Goal: Information Seeking & Learning: Find specific page/section

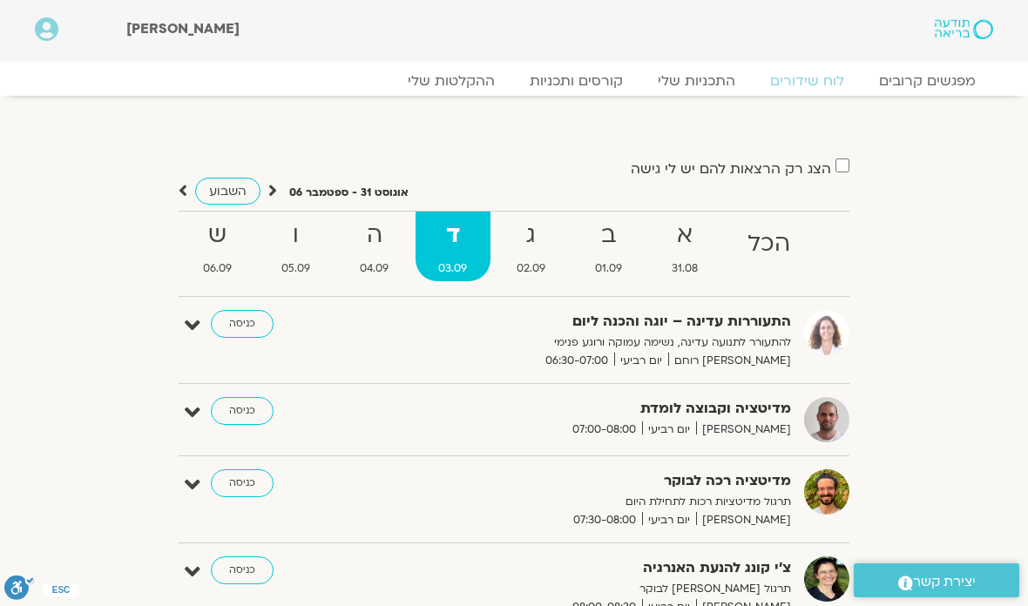
click at [534, 244] on strong "ג" at bounding box center [531, 235] width 75 height 39
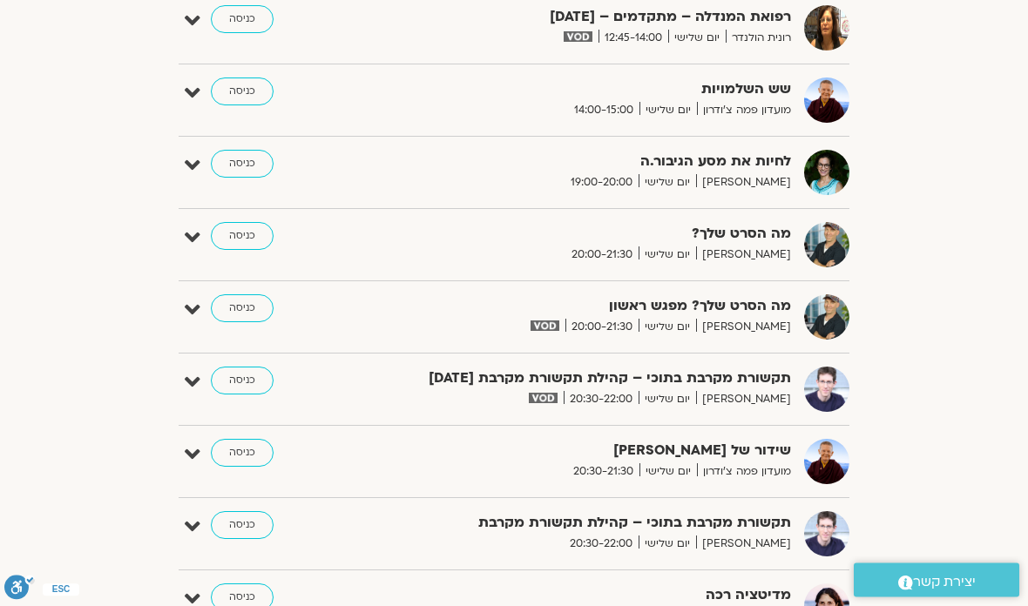
scroll to position [1219, 0]
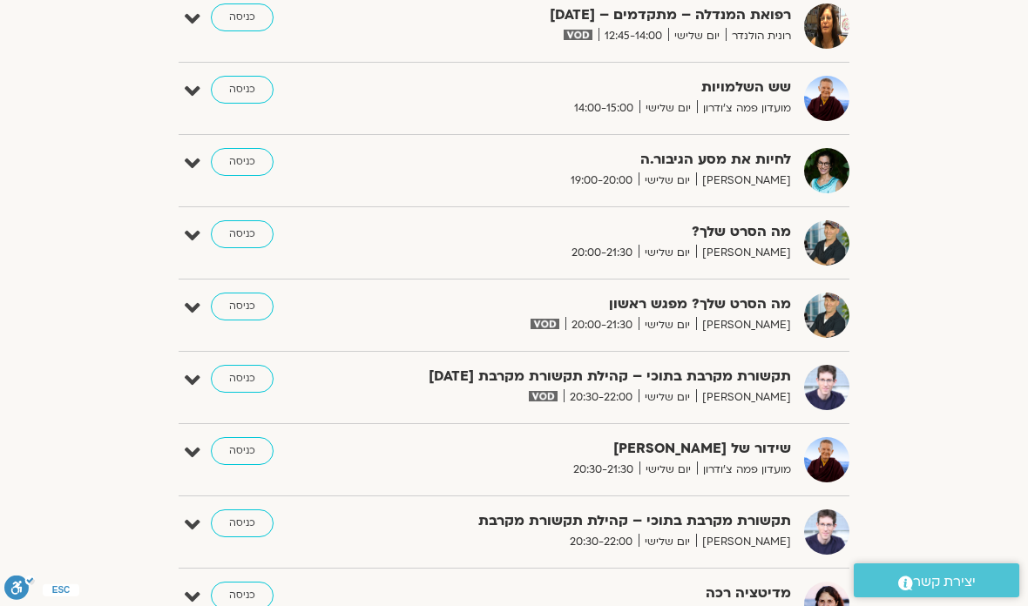
click at [247, 376] on link "כניסה" at bounding box center [242, 379] width 63 height 28
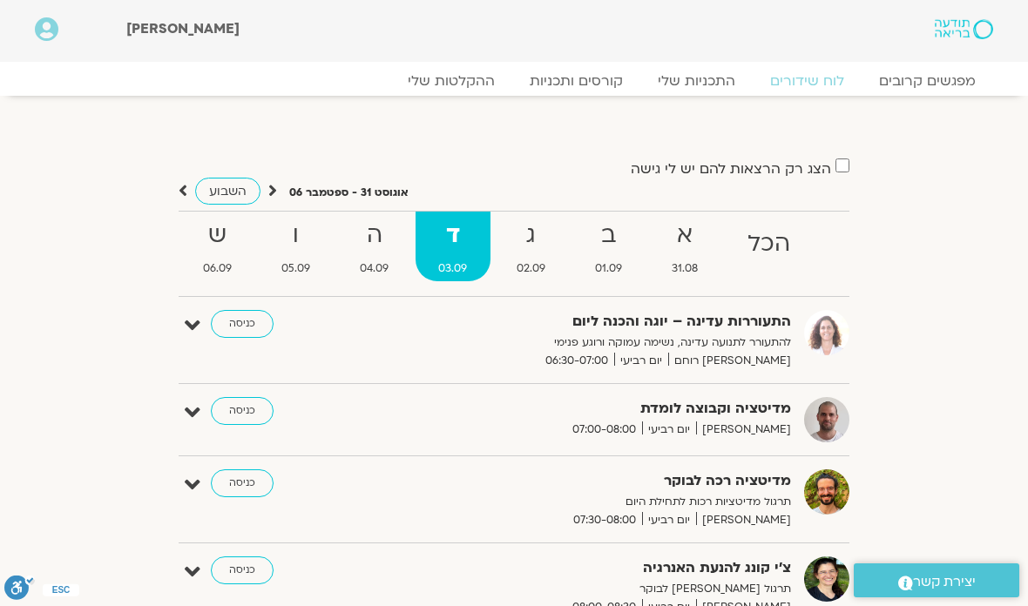
click at [466, 84] on link "ההקלטות שלי" at bounding box center [451, 80] width 122 height 17
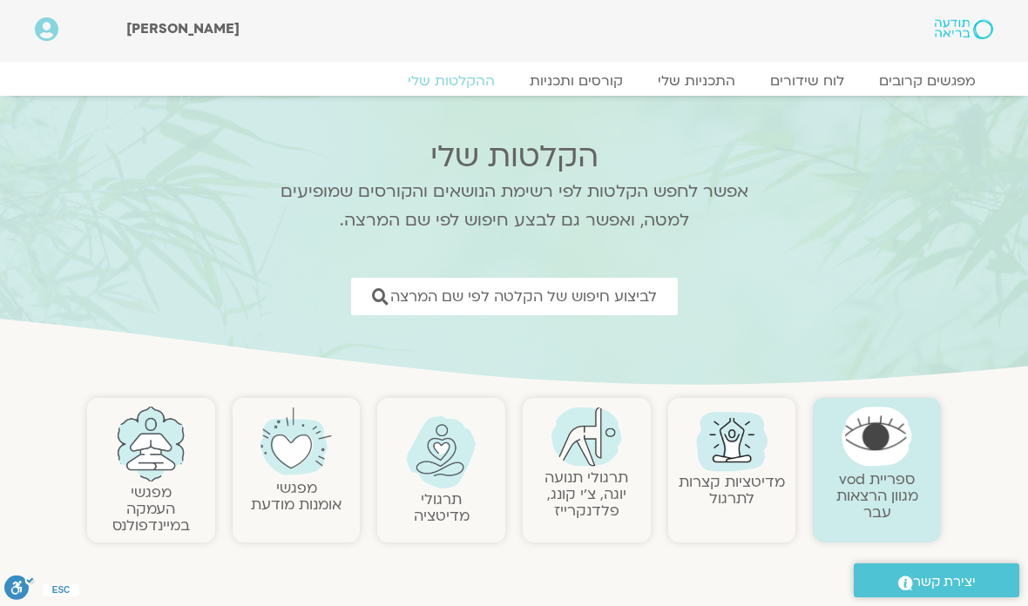
click at [596, 301] on span "לביצוע חיפוש של הקלטה לפי שם המרצה" at bounding box center [523, 296] width 267 height 17
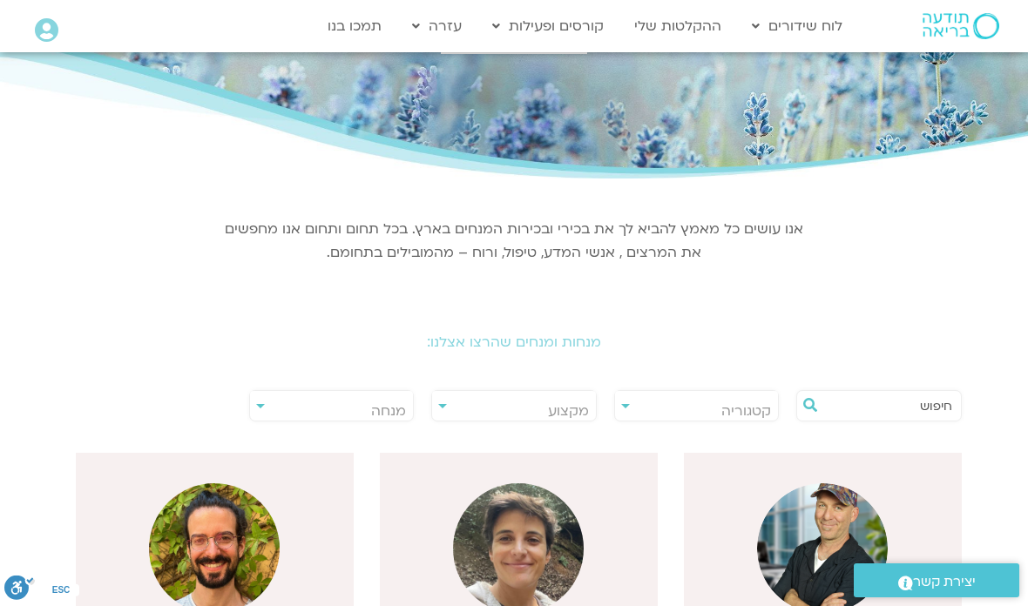
scroll to position [101, 0]
click at [253, 403] on span "מנחה" at bounding box center [332, 411] width 164 height 40
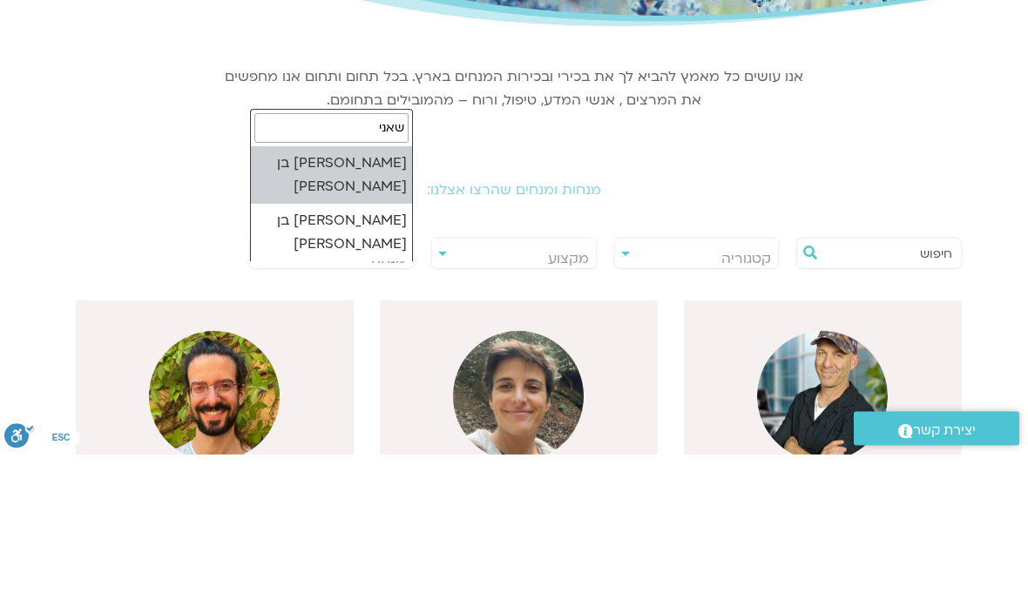
type input "שאניי"
select select "****"
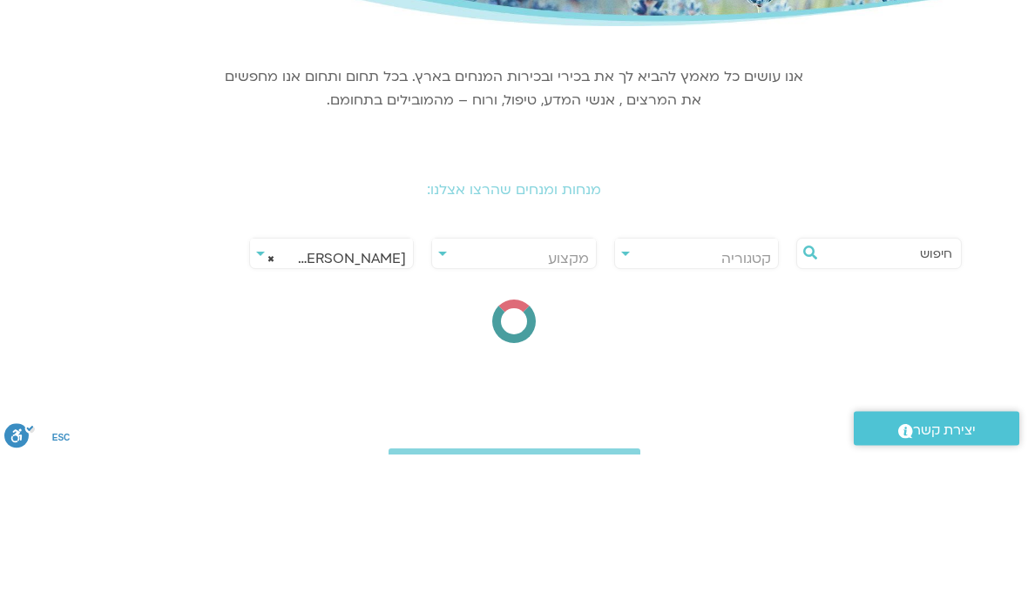
scroll to position [254, 0]
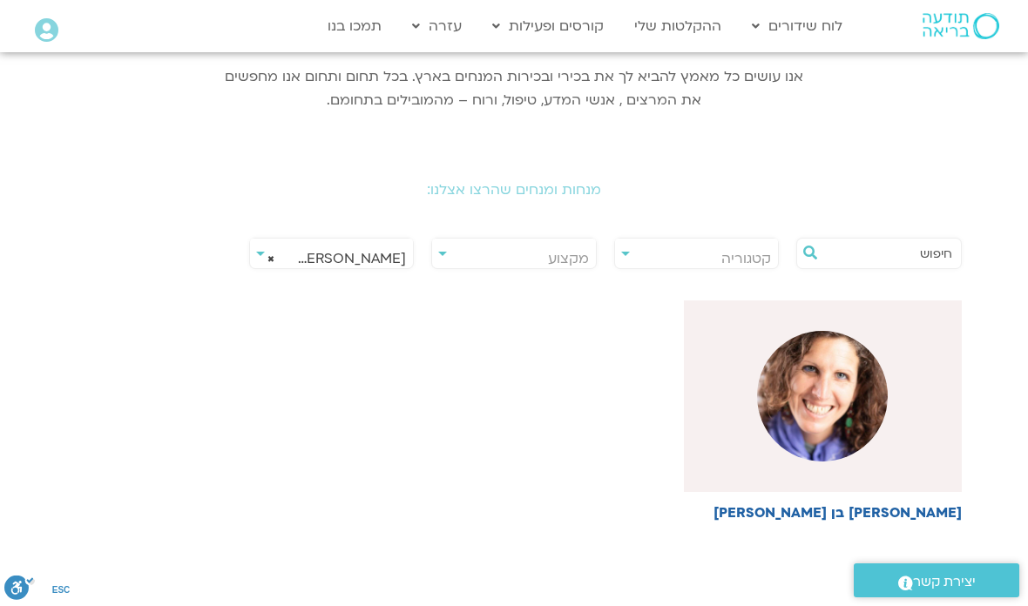
click at [834, 408] on img at bounding box center [822, 396] width 131 height 131
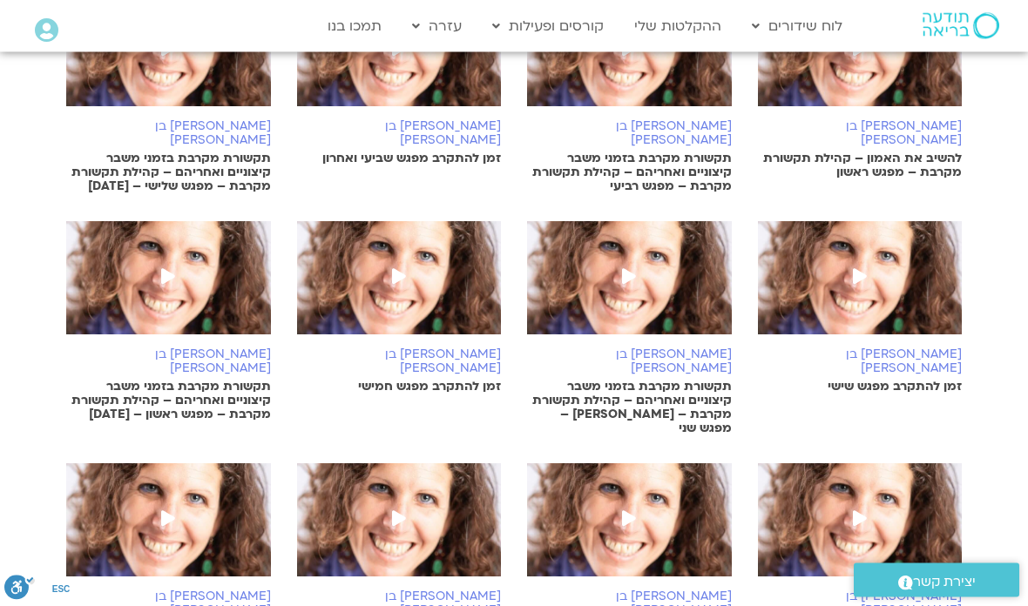
scroll to position [620, 0]
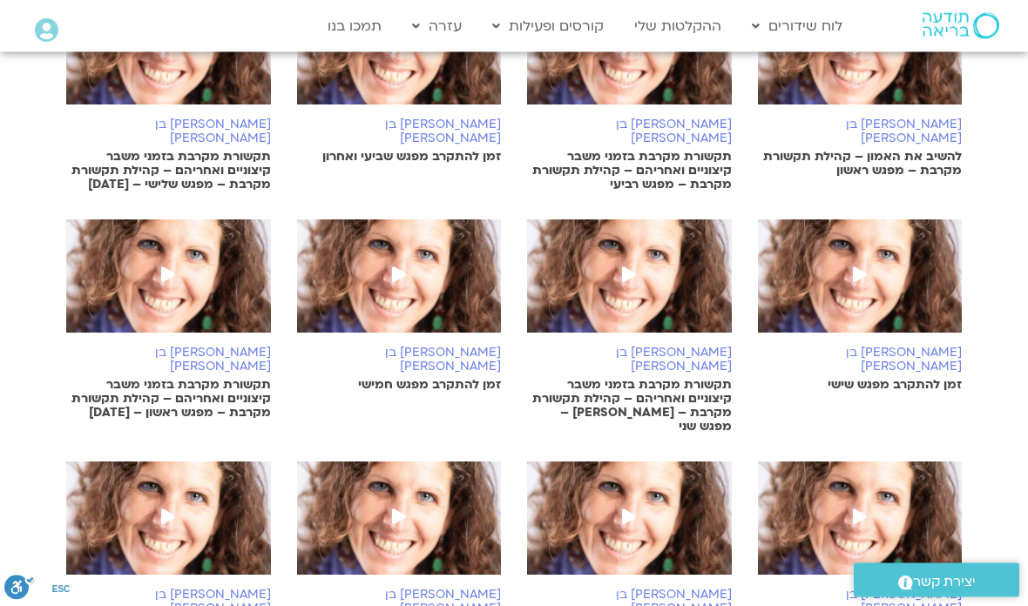
click at [222, 347] on h6 "שאנייה כהן בן חיים" at bounding box center [168, 361] width 205 height 28
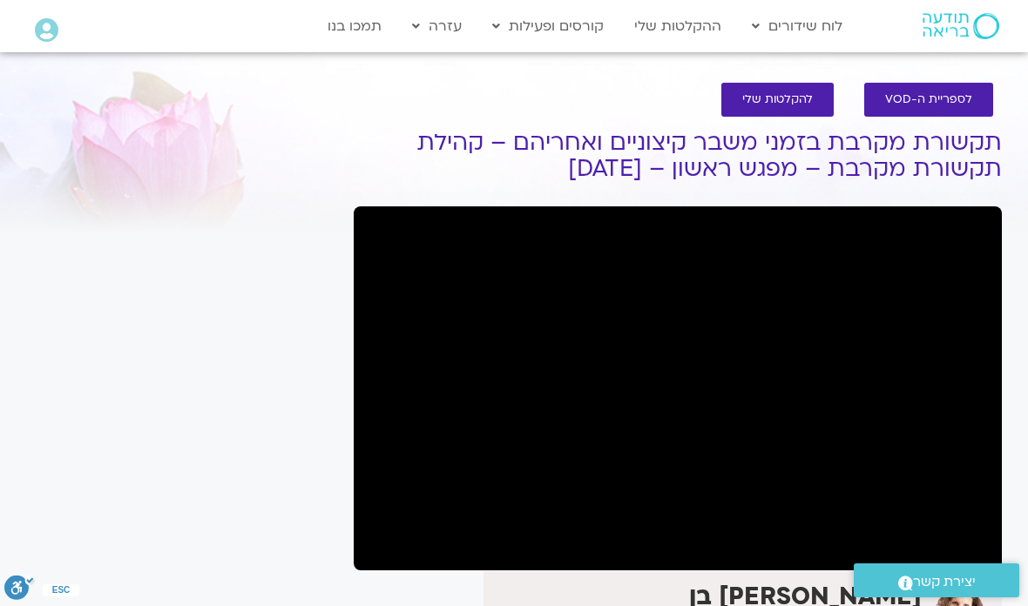
click at [18, 591] on circle "סרגל נגישות" at bounding box center [16, 588] width 24 height 24
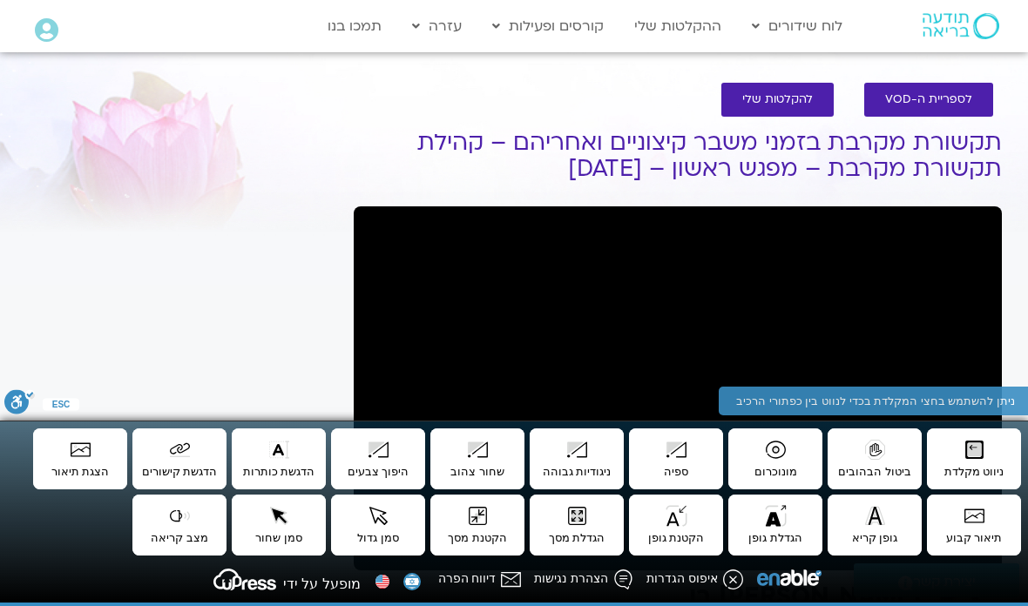
click at [196, 303] on div "It seems we can't find what you're looking for. It seems we can't find what you…" at bounding box center [181, 526] width 328 height 853
